Goal: Transaction & Acquisition: Register for event/course

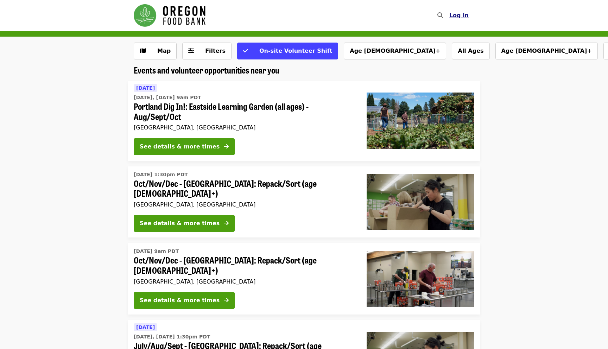
click at [461, 18] on span "Log in" at bounding box center [459, 15] width 19 height 7
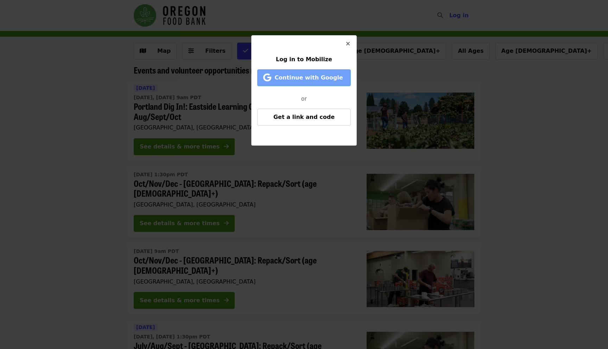
click at [333, 83] on button "Continue with Google" at bounding box center [304, 77] width 94 height 17
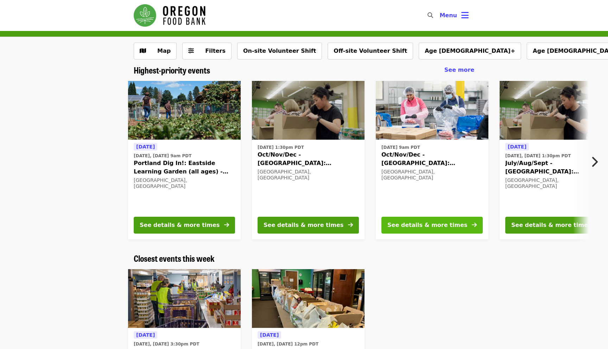
click at [434, 229] on div "See details & more times" at bounding box center [428, 225] width 80 height 8
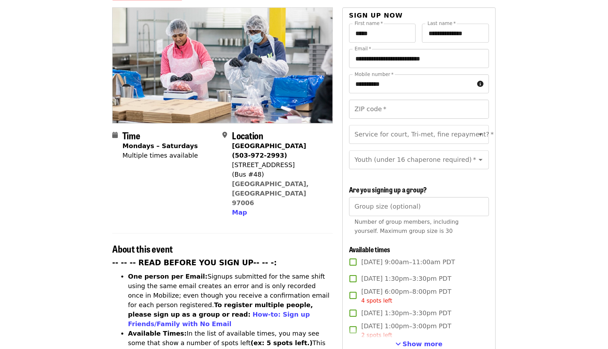
scroll to position [50, 0]
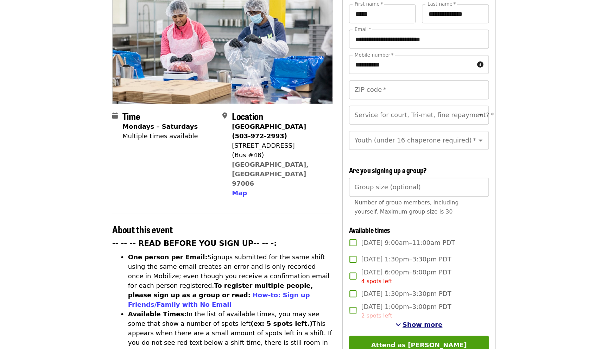
click at [391, 324] on span "See more timeslots" at bounding box center [388, 327] width 5 height 6
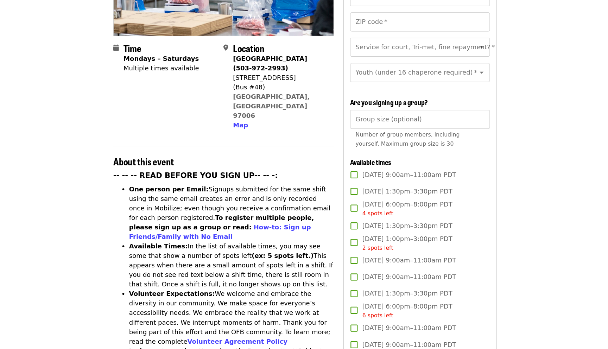
scroll to position [0, 0]
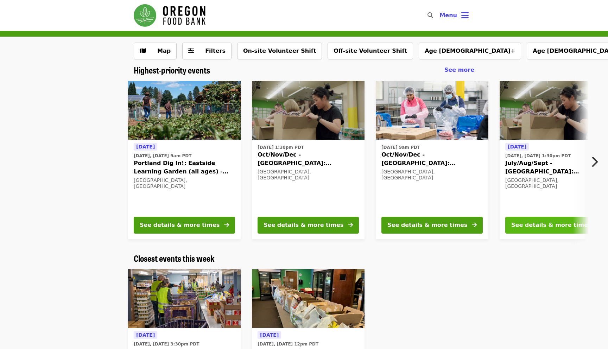
click at [534, 223] on div "See details & more times" at bounding box center [552, 225] width 80 height 8
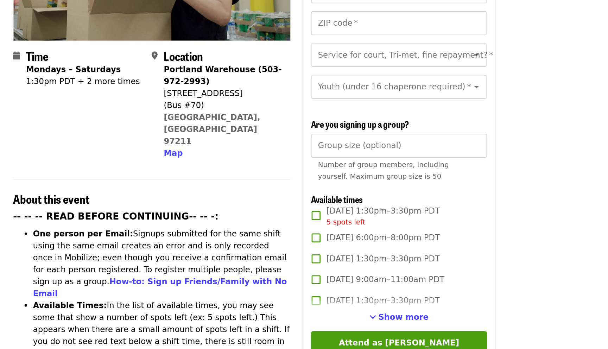
scroll to position [51, 0]
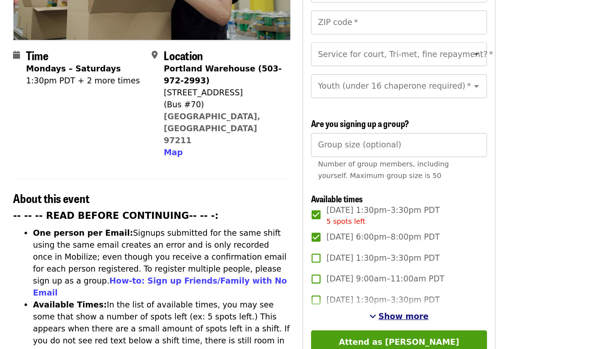
click at [407, 322] on button "Show more" at bounding box center [407, 326] width 42 height 8
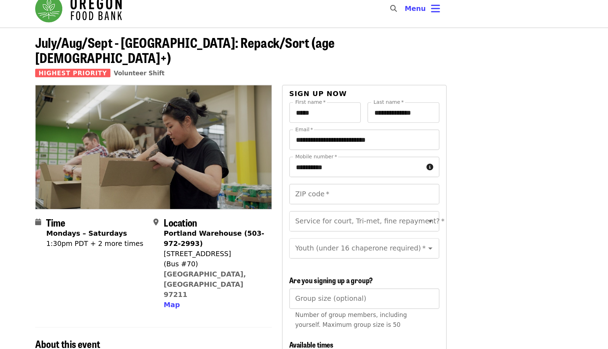
scroll to position [6, 0]
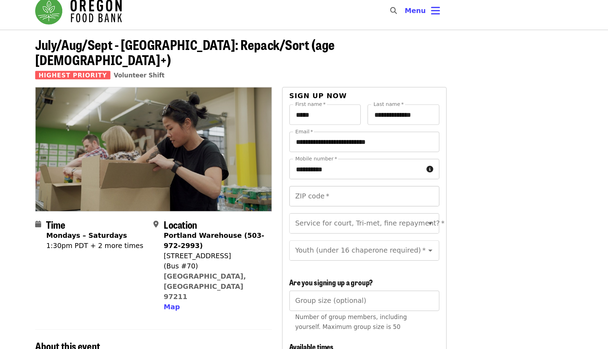
click at [387, 154] on input "ZIP code   *" at bounding box center [406, 162] width 124 height 17
type input "*****"
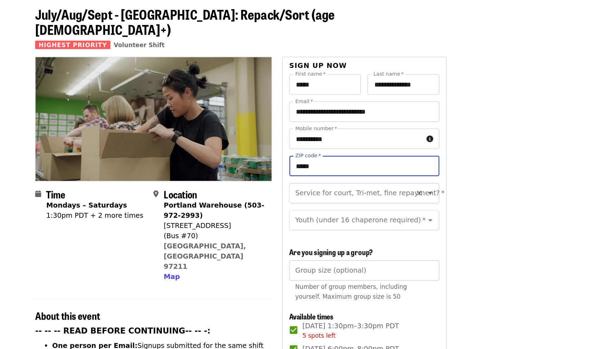
click at [412, 180] on div "Service for court, Tri-met, fine repayment? *" at bounding box center [406, 185] width 124 height 17
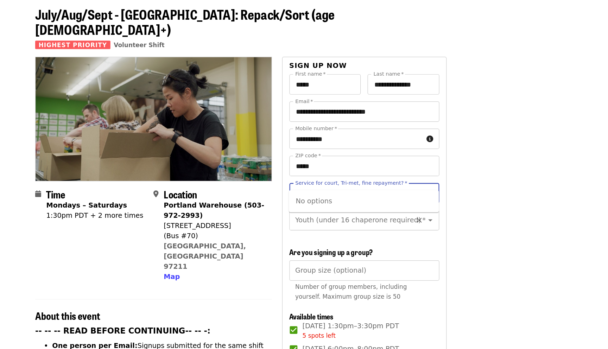
type input "*****"
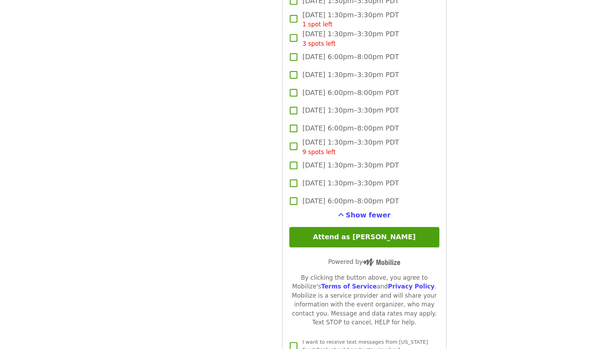
scroll to position [804, 0]
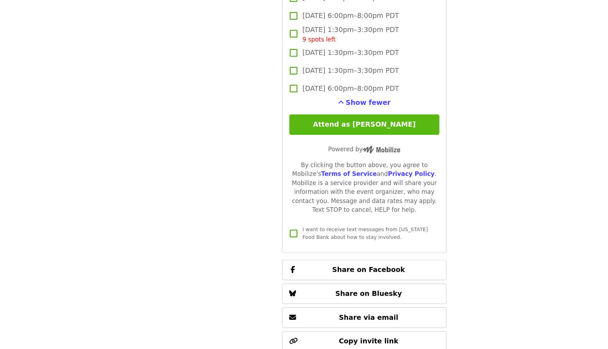
click at [379, 155] on button "Attend as [PERSON_NAME]" at bounding box center [406, 163] width 124 height 17
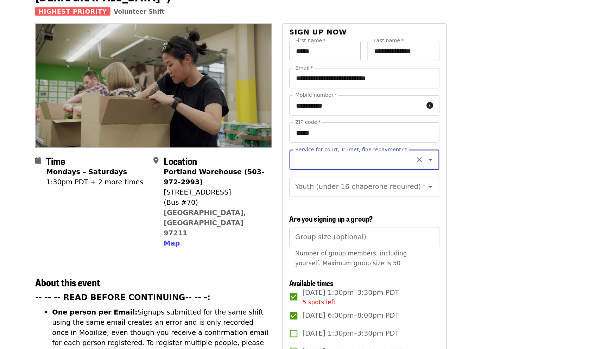
scroll to position [59, 0]
type input "**********"
click at [457, 154] on div "Service for court, Tri-met, fine repayment?   * Service for court, Tri-met, fin…" at bounding box center [406, 146] width 124 height 45
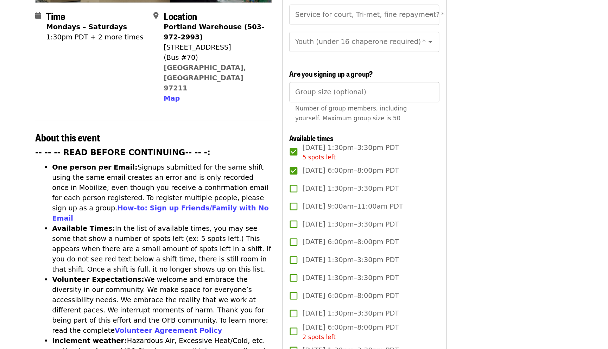
scroll to position [132, 0]
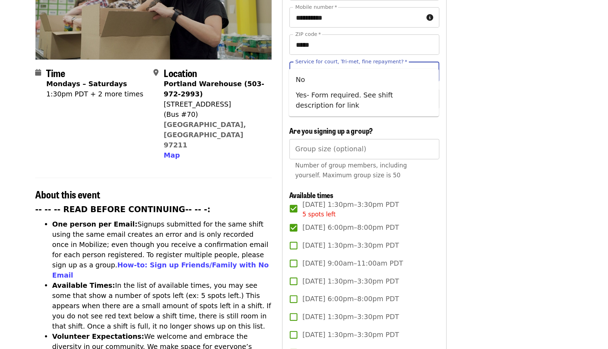
click at [417, 53] on input "Service for court, Tri-met, fine repayment?   *" at bounding box center [398, 59] width 96 height 13
click at [420, 83] on li "Yes- Form required. See shift description for link" at bounding box center [406, 83] width 124 height 21
type input "**********"
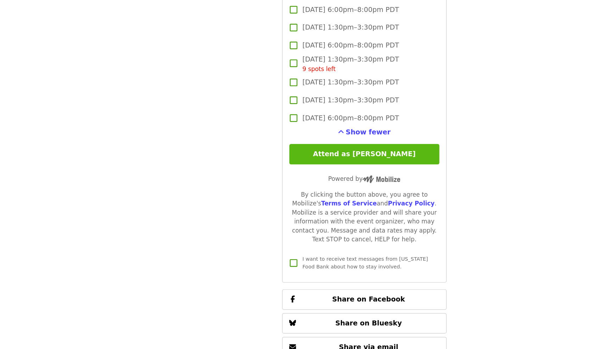
click at [434, 123] on button "Attend as [PERSON_NAME]" at bounding box center [406, 127] width 124 height 17
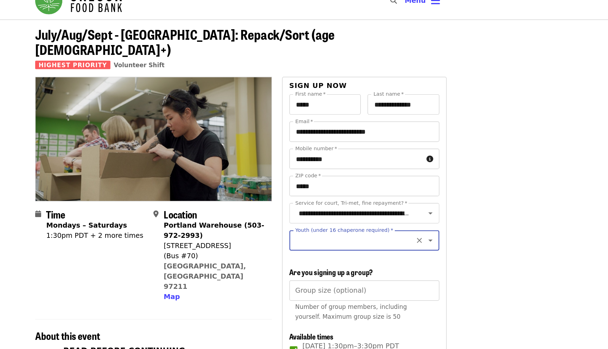
scroll to position [14, 0]
click at [461, 195] on icon "Open" at bounding box center [461, 199] width 8 height 8
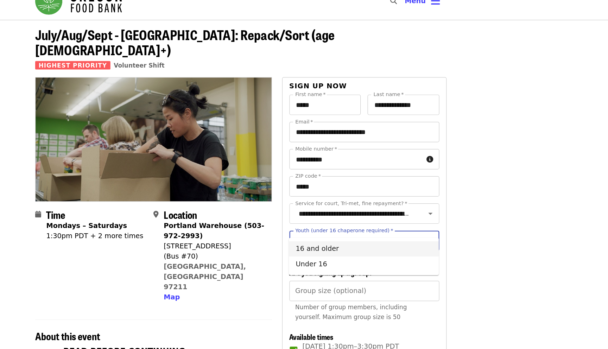
click at [421, 209] on li "16 and older" at bounding box center [406, 206] width 124 height 13
type input "**********"
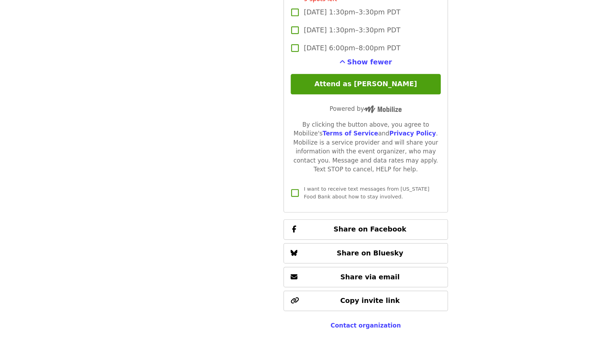
scroll to position [789, 0]
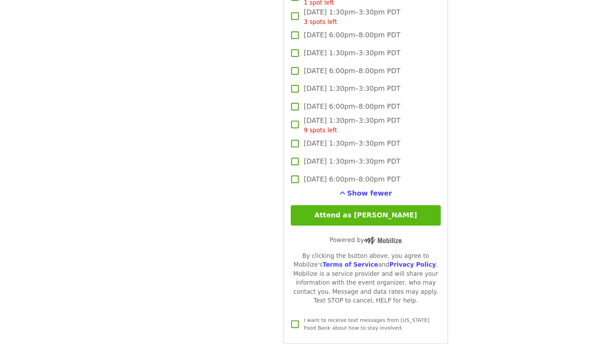
click at [450, 174] on button "Attend as [PERSON_NAME]" at bounding box center [406, 178] width 124 height 17
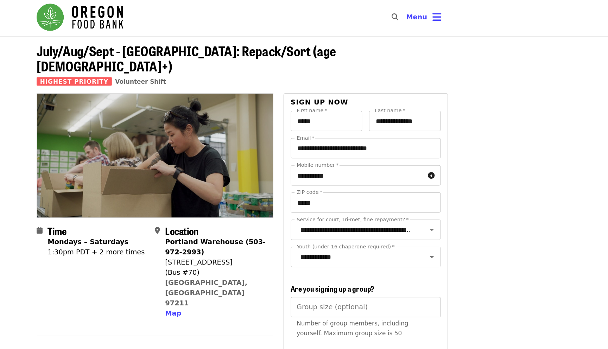
scroll to position [0, 0]
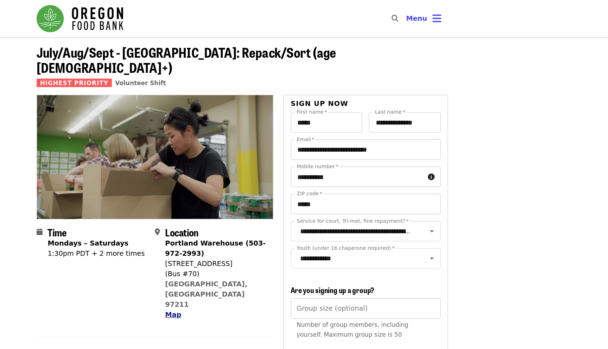
click at [245, 257] on span "Map" at bounding box center [246, 260] width 13 height 7
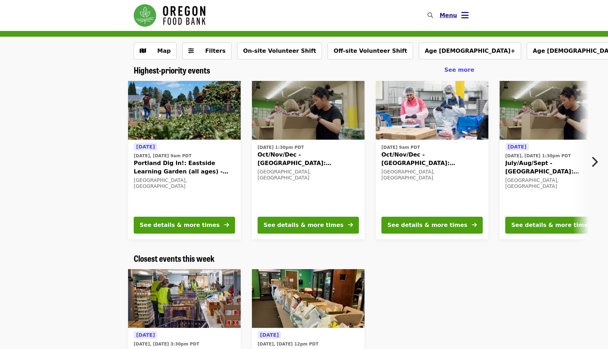
click at [452, 18] on span "Menu" at bounding box center [449, 15] width 18 height 7
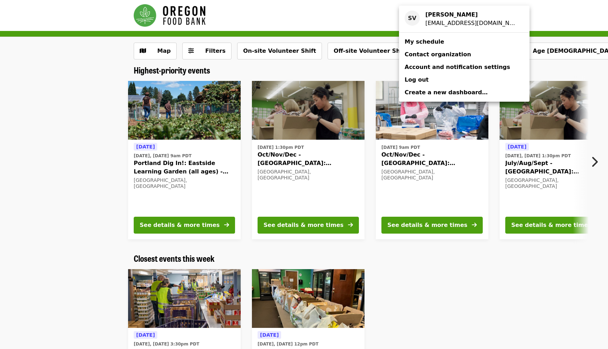
click at [452, 43] on link "My schedule" at bounding box center [464, 42] width 131 height 13
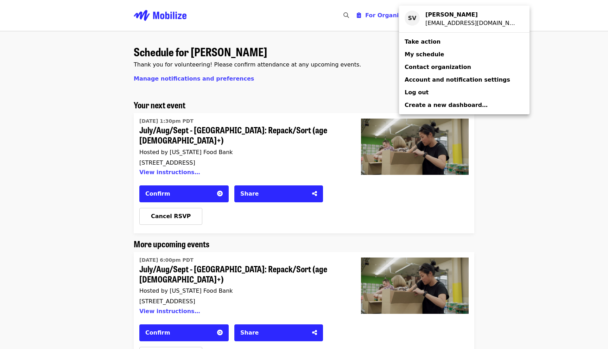
click at [179, 210] on div "Account menu" at bounding box center [304, 174] width 608 height 349
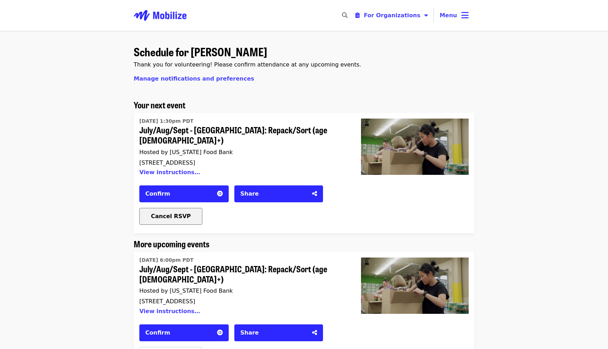
click at [180, 213] on span "Cancel RSVP" at bounding box center [171, 216] width 40 height 7
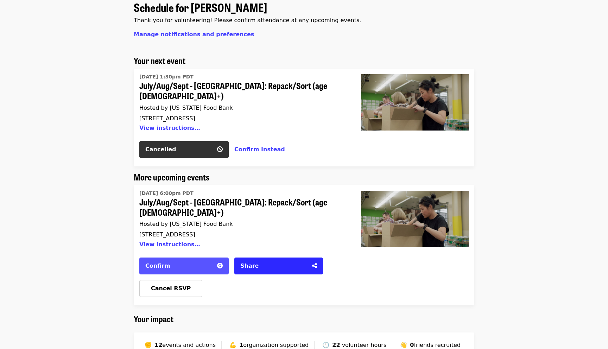
scroll to position [55, 0]
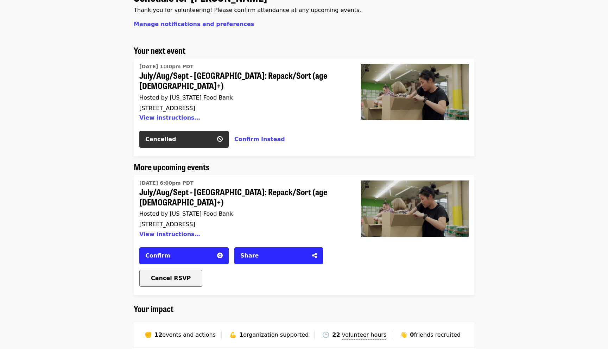
click at [189, 274] on div "Cancel RSVP" at bounding box center [171, 278] width 62 height 8
click at [185, 275] on span "Cancel RSVP" at bounding box center [171, 278] width 40 height 7
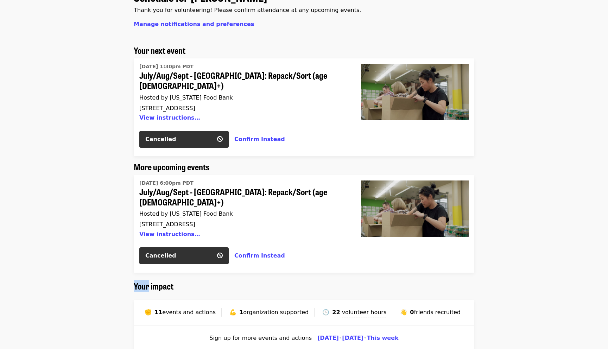
click at [185, 259] on div "Schedule for [PERSON_NAME] Thank you for volunteering! Please confirm attendanc…" at bounding box center [304, 216] width 352 height 462
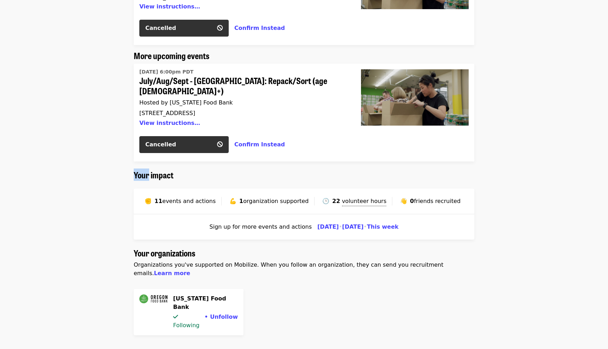
scroll to position [0, 0]
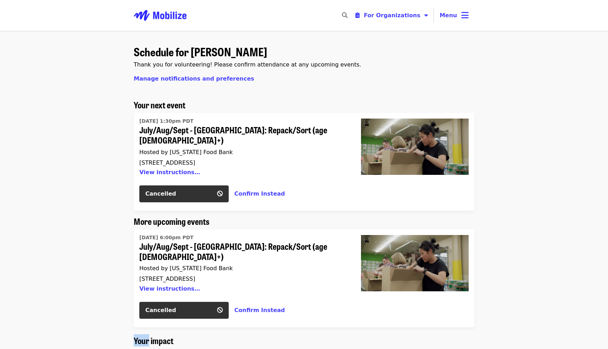
click at [164, 18] on img "Main navigation" at bounding box center [160, 15] width 53 height 23
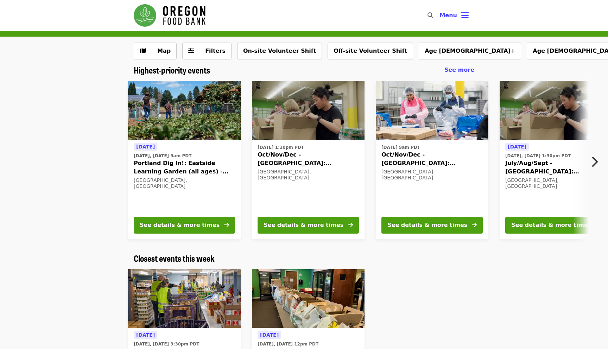
click at [596, 167] on icon "chevron-right icon" at bounding box center [594, 161] width 7 height 13
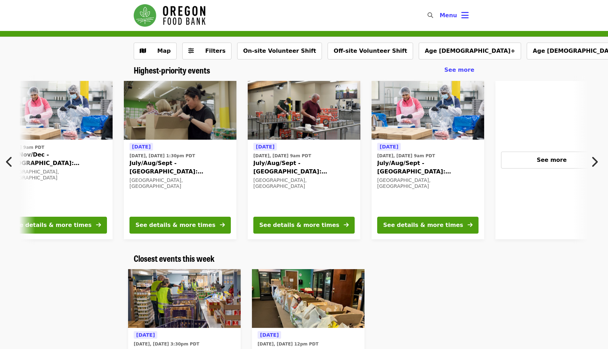
scroll to position [0, 379]
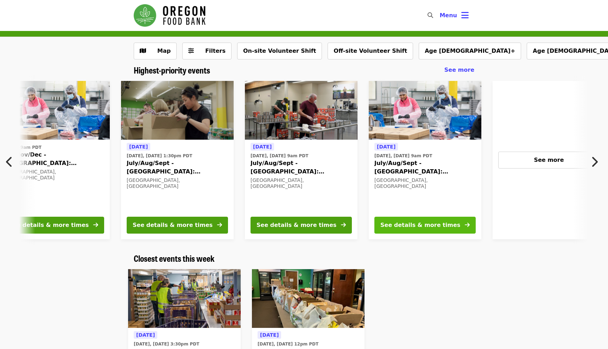
click at [449, 226] on button "See details & more times" at bounding box center [425, 225] width 101 height 17
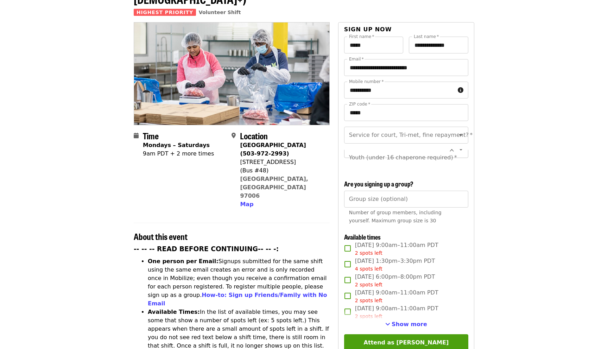
scroll to position [108, 0]
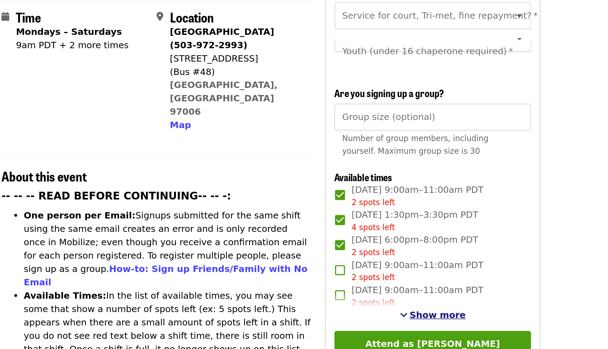
click at [402, 269] on span "Show more" at bounding box center [410, 272] width 36 height 7
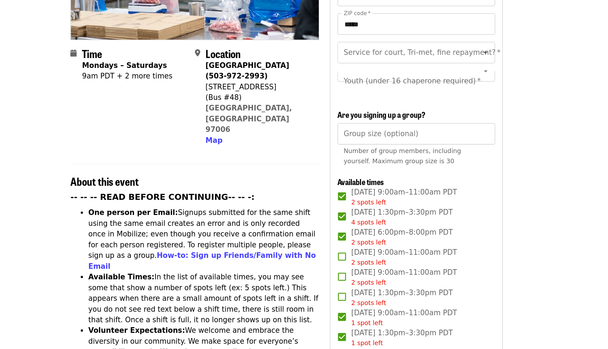
scroll to position [8, 0]
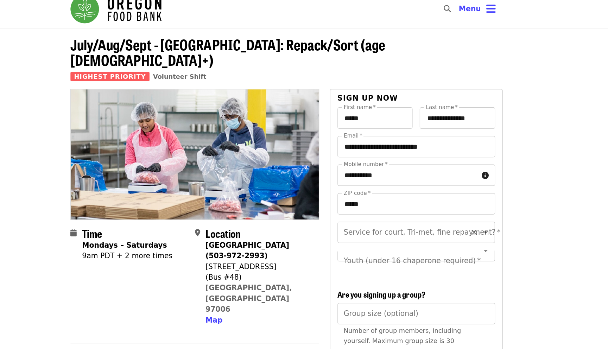
click at [386, 176] on input "Service for court, Tri-met, fine repayment?   *" at bounding box center [398, 182] width 96 height 13
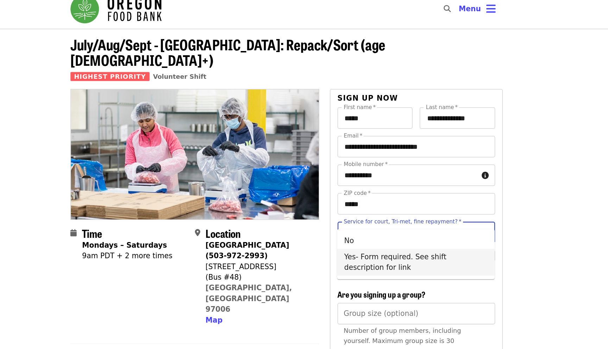
click at [417, 206] on li "Yes- Form required. See shift description for link" at bounding box center [406, 206] width 124 height 21
type input "**********"
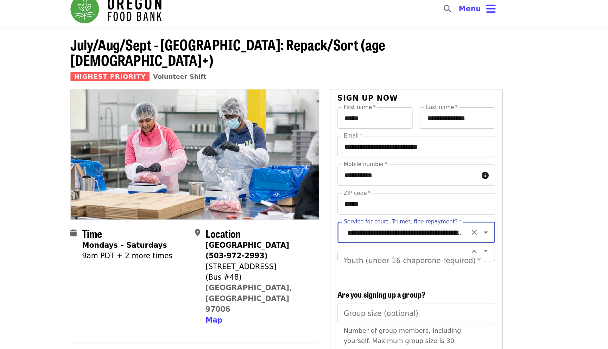
click at [445, 199] on div "Youth (under 16 chaperone required) *" at bounding box center [406, 205] width 124 height 17
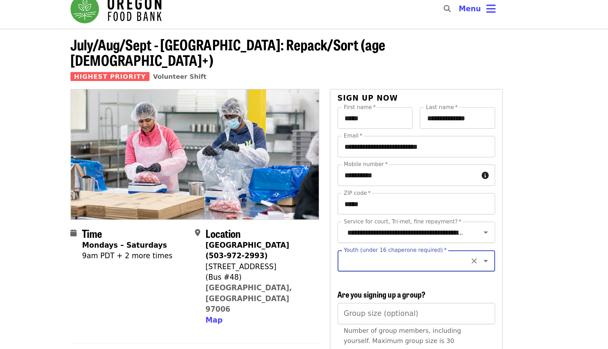
click at [461, 201] on icon "Open" at bounding box center [461, 205] width 8 height 8
click at [428, 211] on li "16 and older" at bounding box center [406, 212] width 124 height 13
type input "**********"
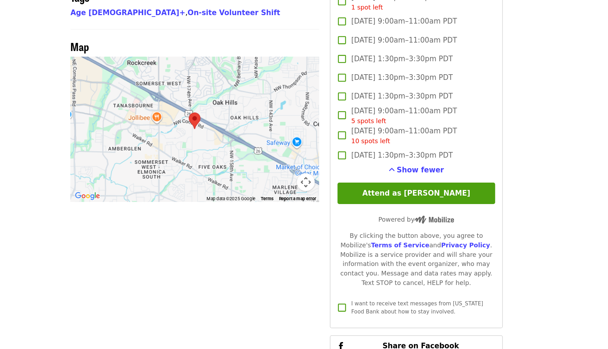
scroll to position [527, 0]
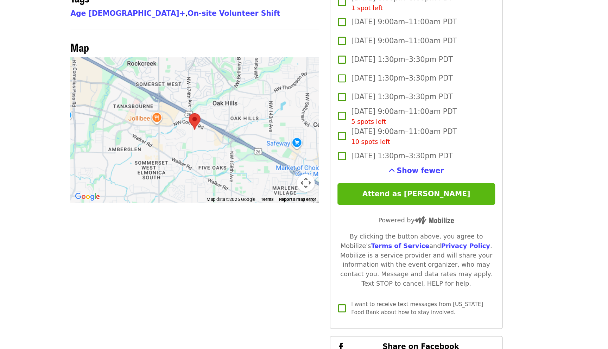
click at [424, 218] on button "Attend as [PERSON_NAME]" at bounding box center [406, 226] width 124 height 17
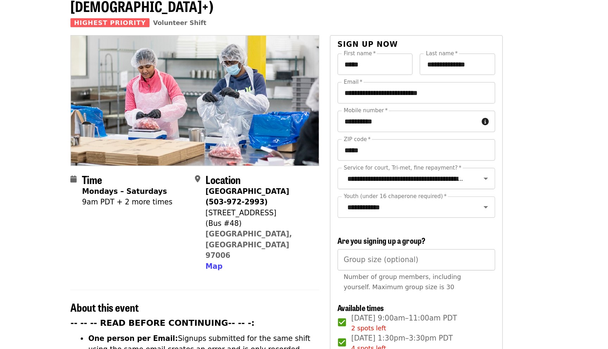
scroll to position [0, 0]
